Goal: Information Seeking & Learning: Learn about a topic

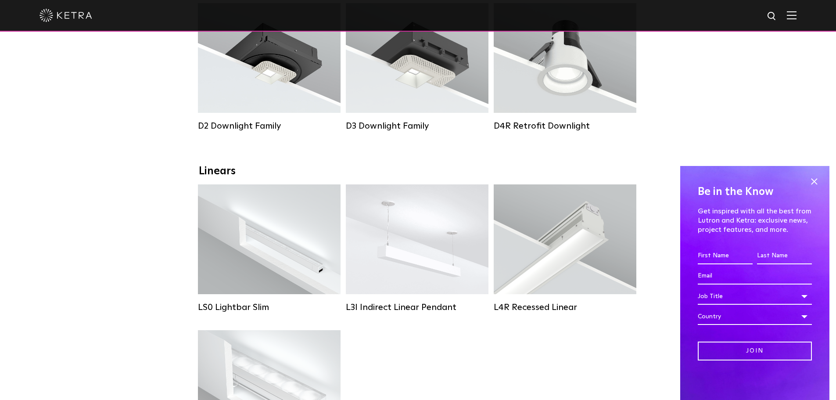
scroll to position [132, 0]
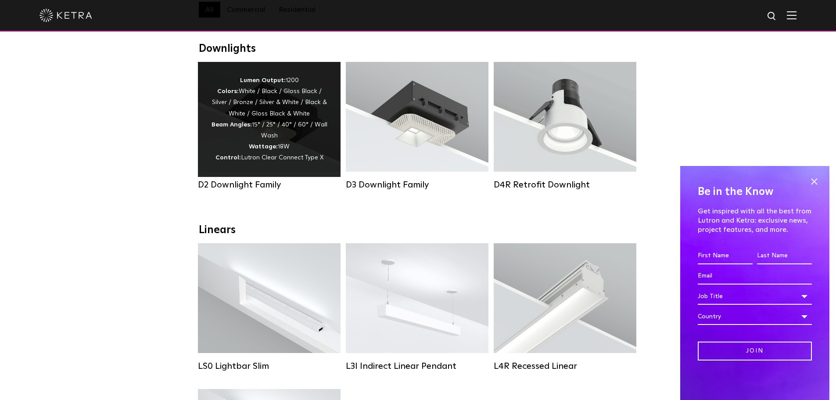
click at [256, 190] on div "D2 Downlight Family" at bounding box center [269, 184] width 143 height 11
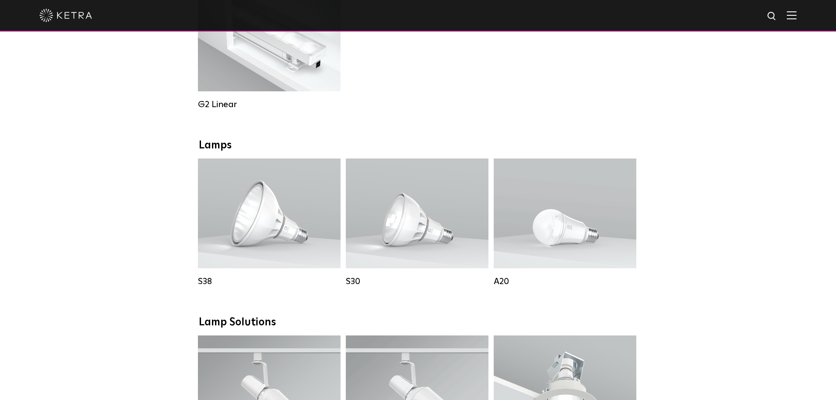
scroll to position [526, 0]
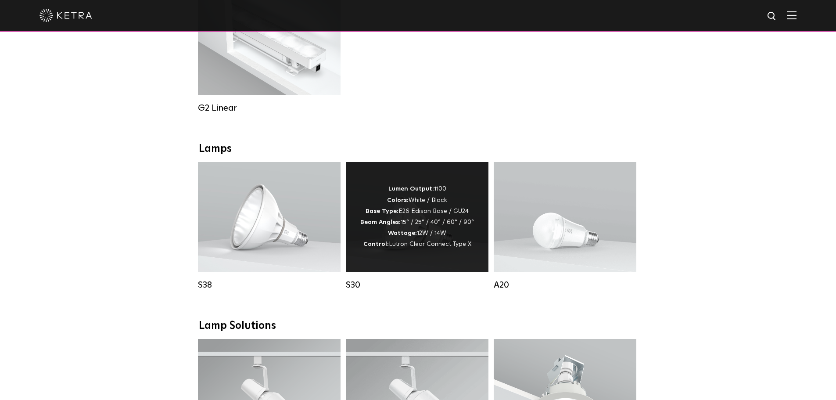
click at [423, 228] on div "Lumen Output: 1100 Colors: White / Black Base Type: E26 Edison Base / GU24 Beam…" at bounding box center [417, 216] width 114 height 66
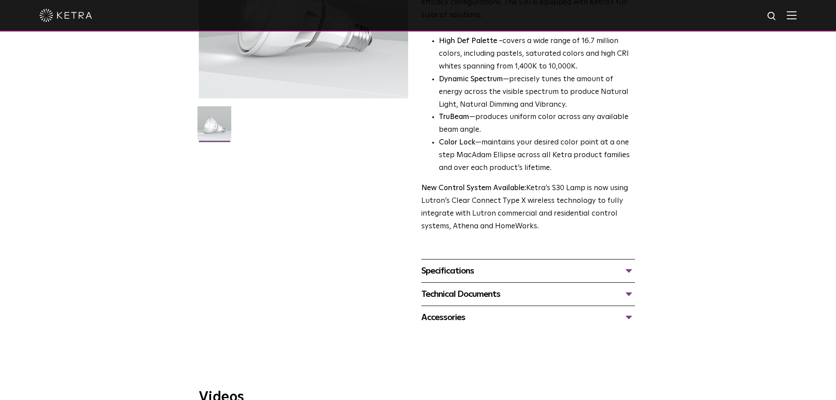
scroll to position [175, 0]
click at [629, 268] on div "Specifications" at bounding box center [528, 270] width 214 height 14
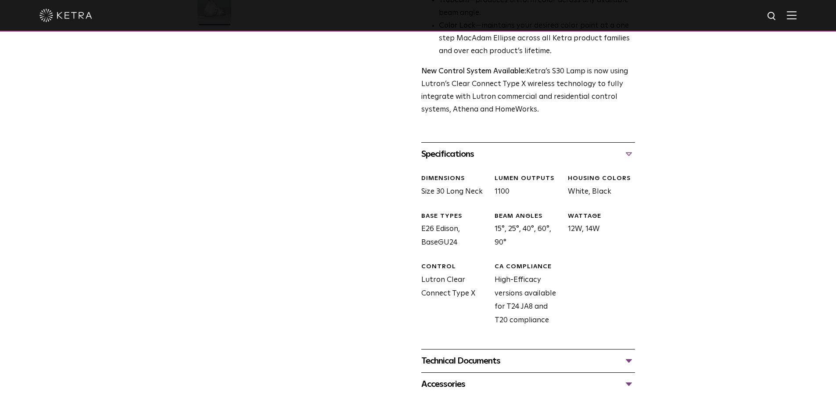
scroll to position [307, 0]
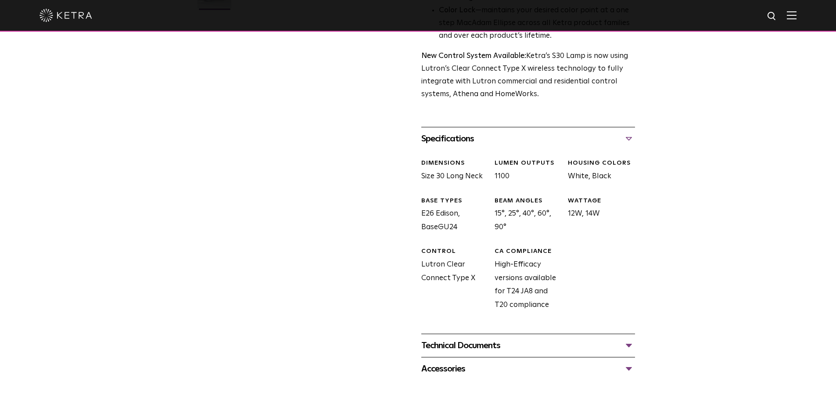
click at [627, 344] on div "Technical Documents" at bounding box center [528, 345] width 214 height 14
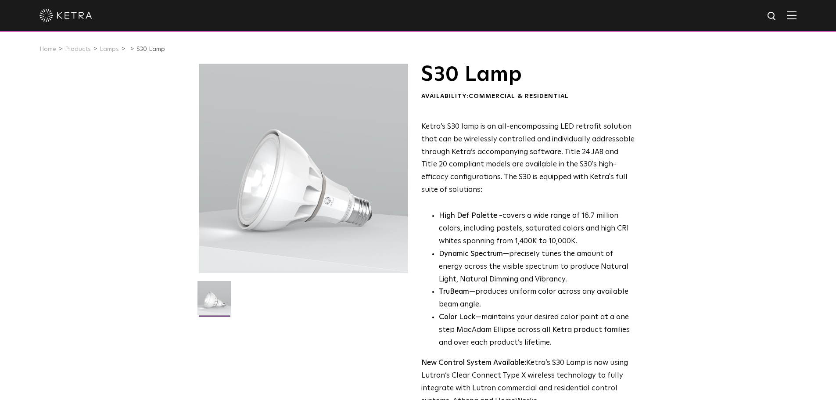
scroll to position [0, 0]
